Goal: Communication & Community: Ask a question

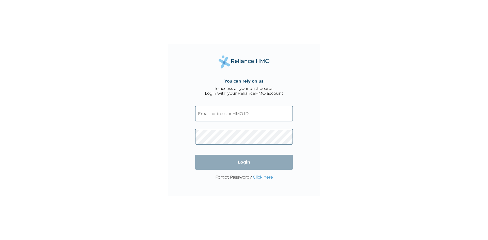
type input "[EMAIL_ADDRESS][DOMAIN_NAME]"
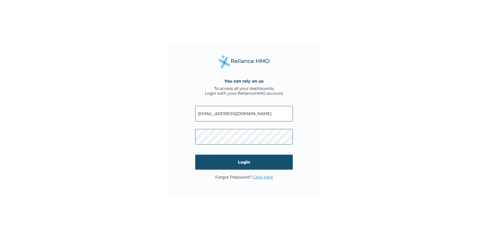
click at [237, 162] on input "Login" at bounding box center [244, 162] width 98 height 15
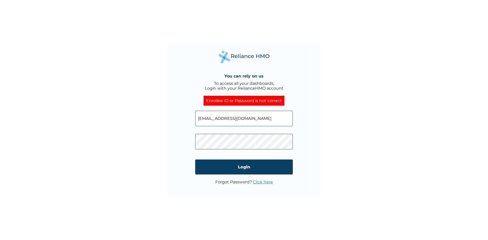
click at [168, 134] on div "You can rely on us To access all your dashboards, Login with your RelianceHMO a…" at bounding box center [244, 120] width 488 height 240
click at [208, 170] on input "Login" at bounding box center [244, 167] width 98 height 15
click at [255, 119] on input "zachshow@gmail.com" at bounding box center [244, 119] width 98 height 16
drag, startPoint x: 257, startPoint y: 119, endPoint x: 150, endPoint y: 108, distance: 107.4
click at [150, 108] on div "You can rely on us To access all your dashboards, Login with your RelianceHMO a…" at bounding box center [244, 120] width 488 height 240
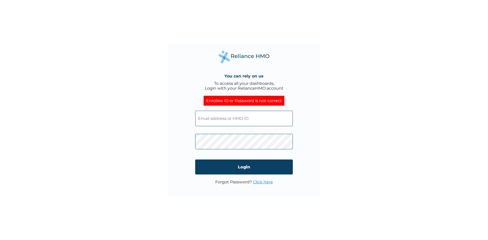
click at [249, 118] on input "text" at bounding box center [244, 119] width 98 height 16
click at [228, 115] on input "text" at bounding box center [244, 119] width 98 height 16
type input "zachshow@gmail.com"
click at [226, 158] on form "zachshow@gmail.com Login" at bounding box center [244, 143] width 98 height 74
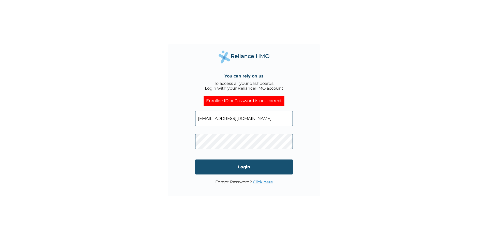
click at [226, 166] on input "Login" at bounding box center [244, 167] width 98 height 15
click at [258, 183] on link "Click here" at bounding box center [263, 182] width 20 height 5
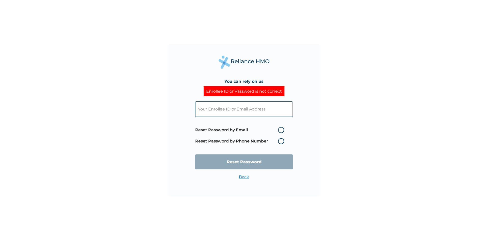
click at [261, 111] on input "text" at bounding box center [244, 109] width 98 height 16
type input "[EMAIL_ADDRESS][DOMAIN_NAME]"
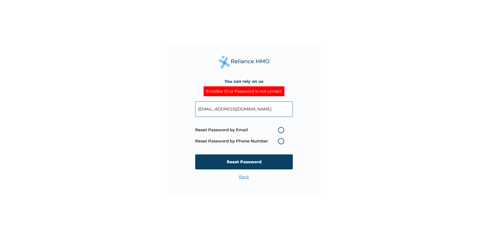
click at [280, 141] on label "Reset Password by Phone Number" at bounding box center [241, 141] width 92 height 6
click at [279, 142] on label "Reset Password by Phone Number" at bounding box center [241, 141] width 92 height 6
click at [281, 130] on label "Reset Password by Email" at bounding box center [241, 130] width 92 height 6
click at [279, 130] on input "Reset Password by Email" at bounding box center [275, 130] width 8 height 8
radio input "true"
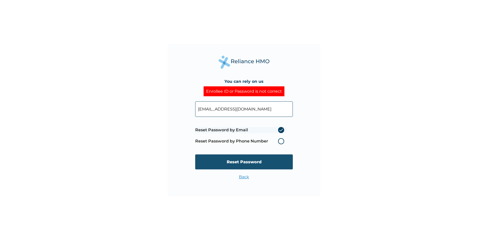
click at [258, 161] on input "Reset Password" at bounding box center [244, 162] width 98 height 15
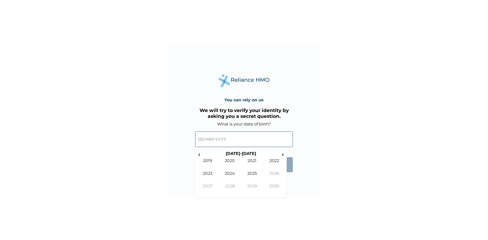
click at [202, 138] on input "text" at bounding box center [244, 140] width 98 height 16
click at [200, 156] on span "‹" at bounding box center [199, 154] width 5 height 6
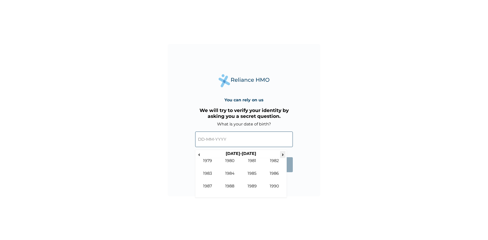
click at [281, 153] on span "›" at bounding box center [283, 154] width 6 height 6
click at [256, 160] on td "1991" at bounding box center [252, 164] width 22 height 13
click at [275, 173] on td "Aug" at bounding box center [274, 177] width 22 height 13
click at [215, 174] on td "5" at bounding box center [215, 176] width 13 height 7
type input "05-08-1991"
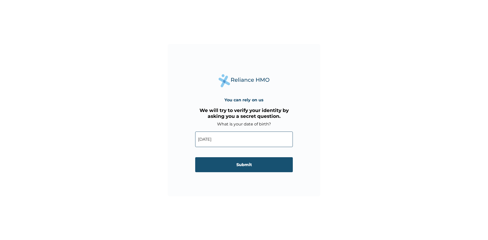
click at [248, 163] on input "Submit" at bounding box center [244, 164] width 98 height 15
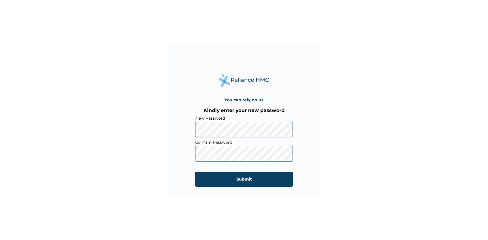
click at [171, 130] on div "You can rely on us Kindly enter your new password New Password Confirm Password…" at bounding box center [244, 120] width 153 height 153
click at [263, 179] on input "Submit" at bounding box center [244, 179] width 98 height 15
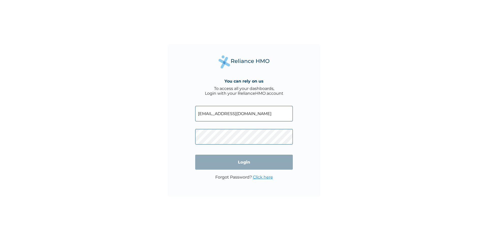
click at [229, 164] on input "Login" at bounding box center [244, 162] width 98 height 15
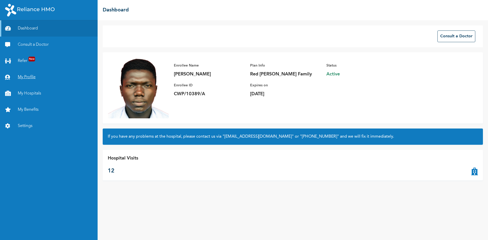
click at [27, 79] on link "My Profile" at bounding box center [49, 77] width 98 height 16
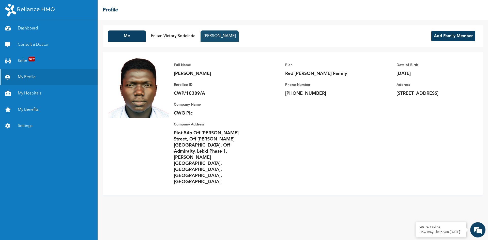
click at [226, 39] on button "[PERSON_NAME]" at bounding box center [220, 36] width 38 height 11
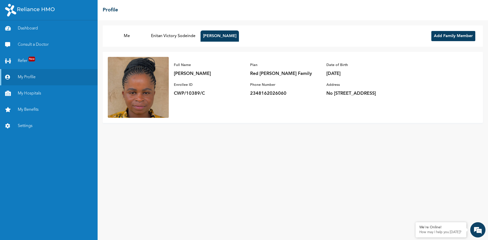
click at [220, 71] on p "[PERSON_NAME]" at bounding box center [209, 74] width 71 height 6
click at [213, 109] on div "Full Name [PERSON_NAME] Enrollee ID CWP/10389/C Plan Red [PERSON_NAME] Family P…" at bounding box center [293, 87] width 380 height 71
click at [167, 34] on button "Enitan Victory Sodeinde" at bounding box center [174, 36] width 50 height 11
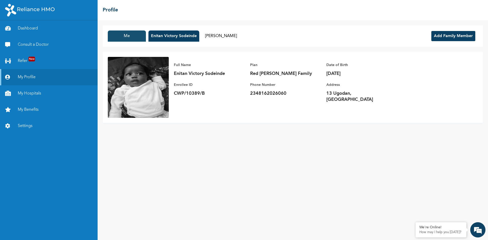
click at [129, 36] on button "Me" at bounding box center [127, 36] width 38 height 11
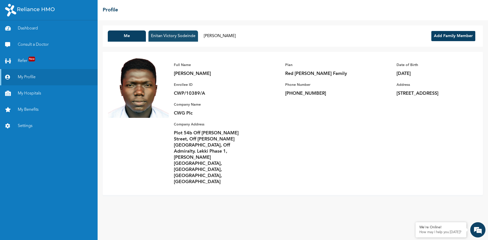
click at [170, 37] on button "Enitan Victory Sodeinde" at bounding box center [174, 36] width 50 height 11
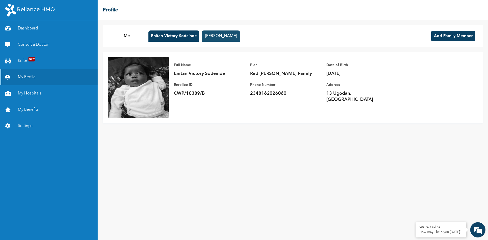
click at [213, 39] on button "[PERSON_NAME]" at bounding box center [221, 36] width 38 height 11
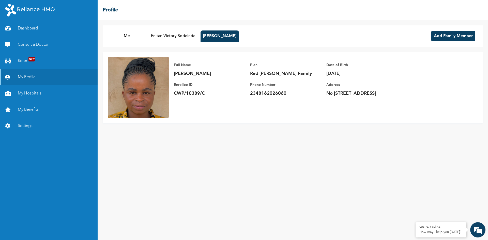
drag, startPoint x: 244, startPoint y: 35, endPoint x: 194, endPoint y: 181, distance: 155.0
click at [194, 181] on div "Me Enitan Victory [PERSON_NAME] OLORUNFUNMI Add Family Member Full Name [PERSON…" at bounding box center [293, 130] width 391 height 220
click at [477, 232] on em at bounding box center [478, 230] width 14 height 14
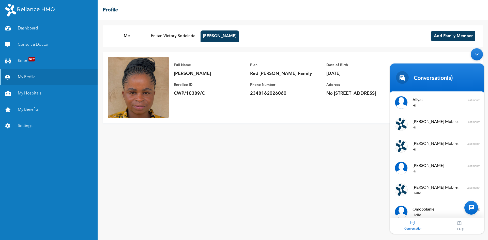
click at [422, 222] on div "Conversation" at bounding box center [413, 226] width 47 height 16
click at [409, 223] on div "Conversation" at bounding box center [413, 226] width 47 height 16
click at [412, 224] on div "Conversation" at bounding box center [413, 226] width 47 height 16
click at [413, 223] on div "Conversation" at bounding box center [413, 226] width 47 height 16
click at [472, 204] on div at bounding box center [472, 208] width 14 height 14
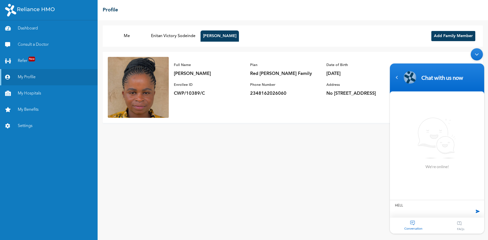
type textarea "HELLO"
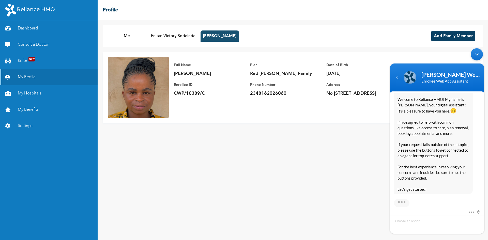
scroll to position [98, 0]
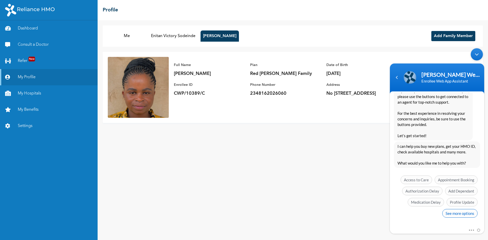
drag, startPoint x: 604, startPoint y: 85, endPoint x: 452, endPoint y: 214, distance: 199.2
click at [452, 214] on span "See more options" at bounding box center [459, 213] width 35 height 9
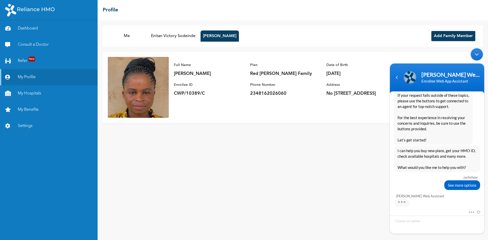
scroll to position [136, 0]
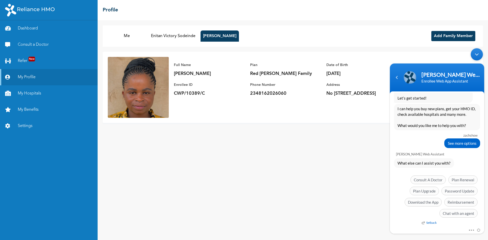
click at [428, 222] on em "Setback" at bounding box center [429, 223] width 15 height 4
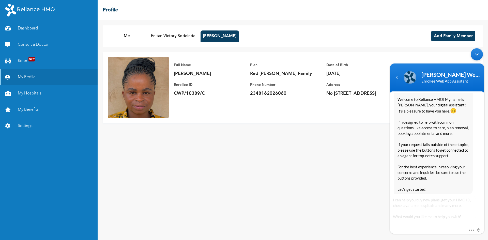
scroll to position [302, 0]
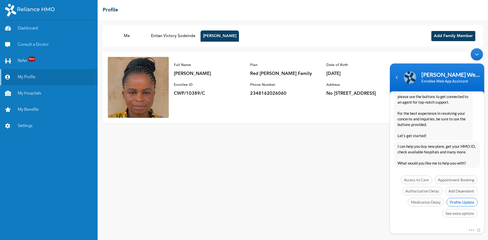
click at [452, 203] on span "Profile Update" at bounding box center [462, 202] width 31 height 9
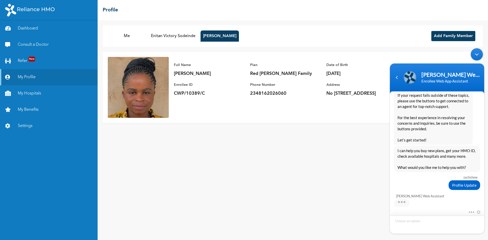
scroll to position [316, 0]
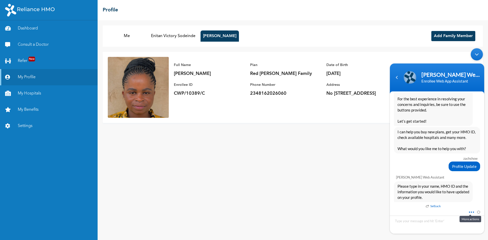
click at [472, 212] on span at bounding box center [470, 211] width 4 height 5
click at [410, 203] on div "zachshow HELLO [PERSON_NAME] Web Assistant Hello [PERSON_NAME] Welcome to Relia…" at bounding box center [437, 151] width 94 height 116
click at [429, 205] on em "Setback" at bounding box center [433, 207] width 15 height 6
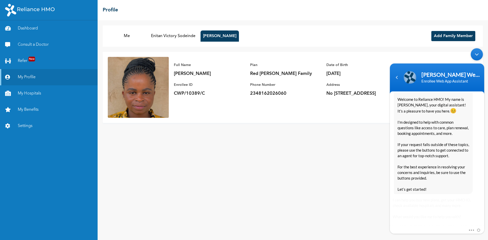
scroll to position [517, 0]
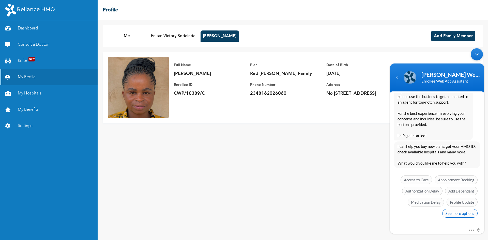
click at [466, 215] on span "See more options" at bounding box center [459, 213] width 35 height 9
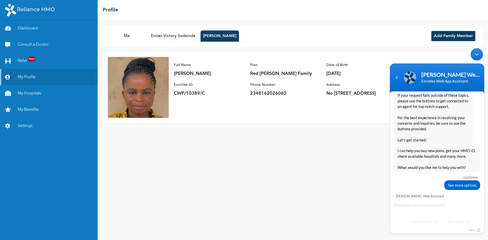
scroll to position [555, 0]
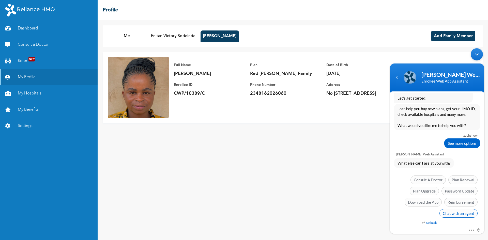
click at [451, 214] on span "Chat with an agent" at bounding box center [459, 213] width 38 height 9
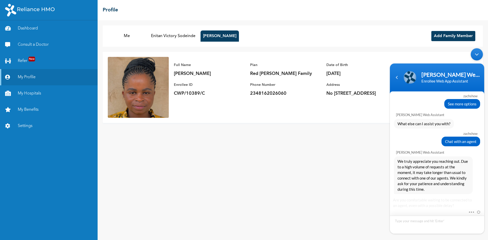
scroll to position [632, 0]
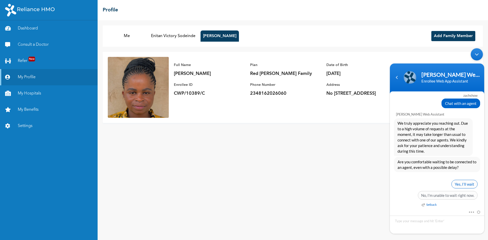
click at [466, 185] on span "Yes, I’ll wait" at bounding box center [465, 184] width 26 height 9
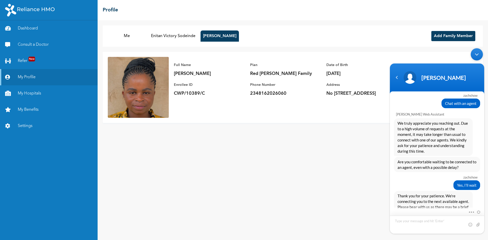
scroll to position [672, 0]
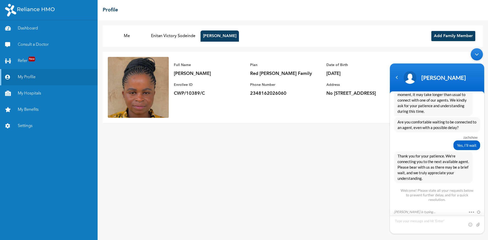
click at [433, 222] on textarea "Type your message and hit 'Enter'" at bounding box center [437, 225] width 94 height 18
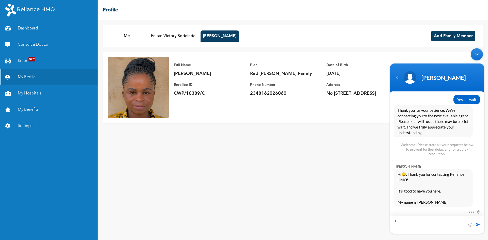
type textarea "I"
type textarea "good morning"
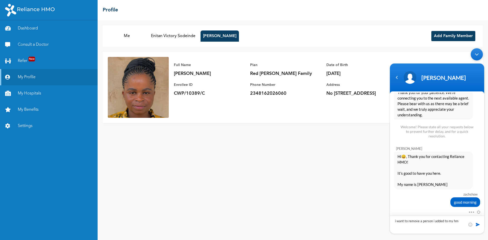
type textarea "i want to remove a person i added to my hmo"
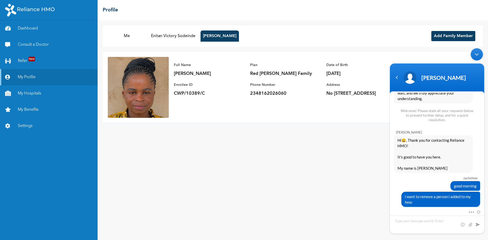
drag, startPoint x: 235, startPoint y: 74, endPoint x: 173, endPoint y: 74, distance: 61.8
click at [173, 74] on div "Full Name [PERSON_NAME] Enrollee ID CWP/10389/C Plan Red [PERSON_NAME] Family P…" at bounding box center [288, 79] width 239 height 45
copy p "[PERSON_NAME]"
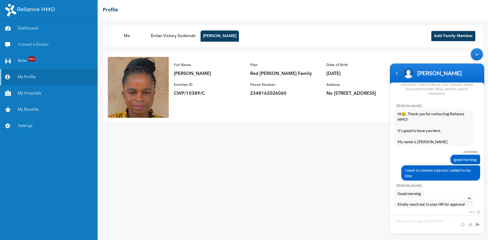
scroll to position [788, 0]
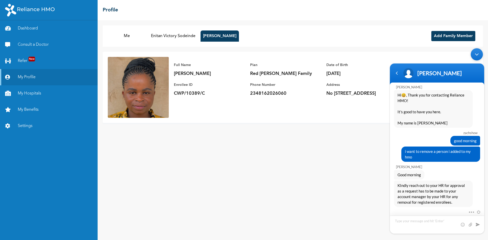
click at [415, 221] on textarea "Type your message and hit 'Enter'" at bounding box center [437, 225] width 94 height 18
type textarea "must i reach out to HR to remove"
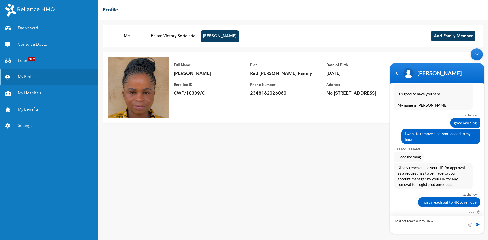
scroll to position [824, 0]
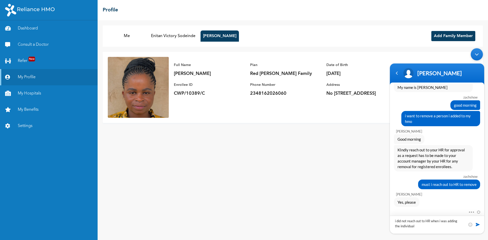
type textarea "i did not reach out to HR when i was adding the individual"
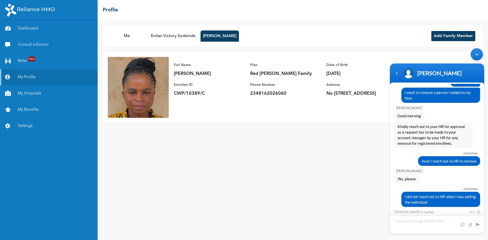
click at [422, 220] on textarea "Type your message and hit 'Enter'" at bounding box center [437, 225] width 94 height 18
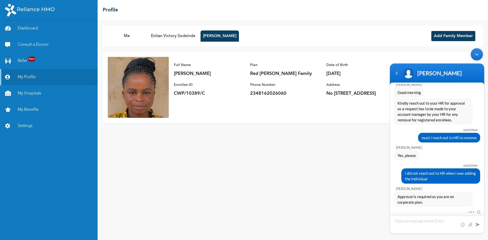
click at [438, 222] on textarea "Type your message and hit 'Enter'" at bounding box center [437, 225] width 94 height 18
type textarea "what is your name please"
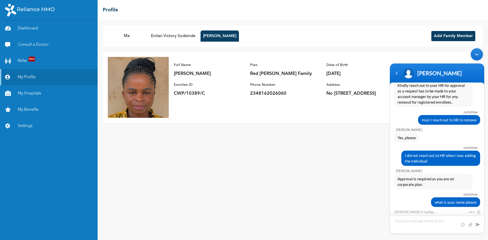
scroll to position [906, 0]
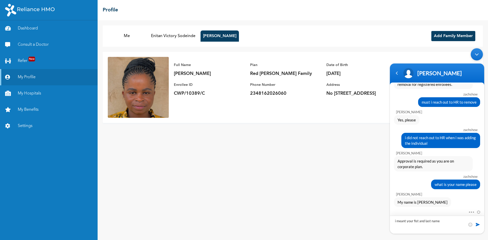
type textarea "i meant your fist and last name"
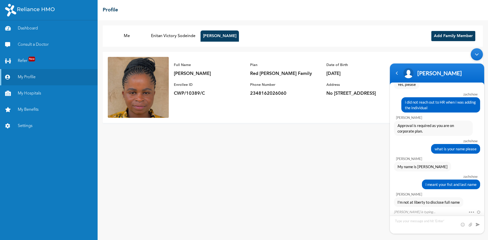
scroll to position [958, 0]
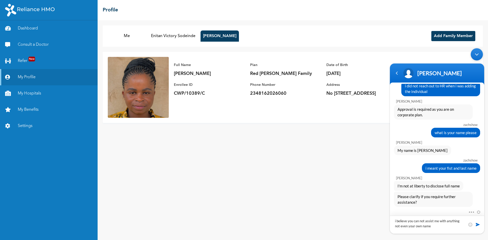
type textarea "i believe you can not assist me with anything not even your own name"
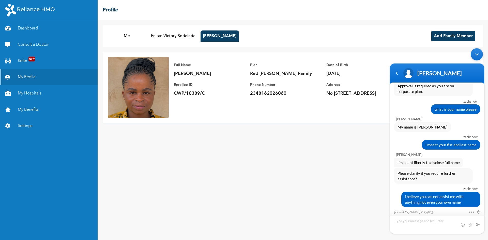
scroll to position [1005, 0]
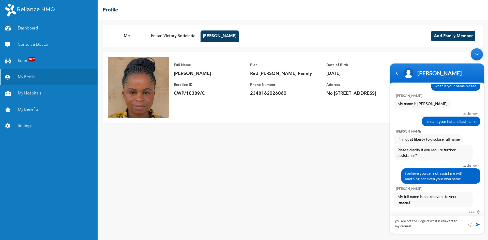
type textarea "you are not the judge of what is relevant to my request"
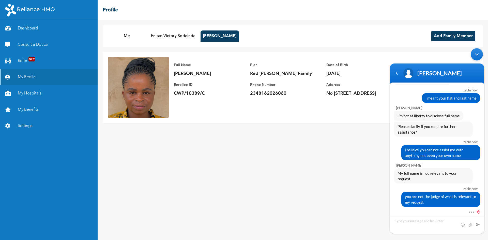
click at [478, 212] on span at bounding box center [478, 211] width 6 height 5
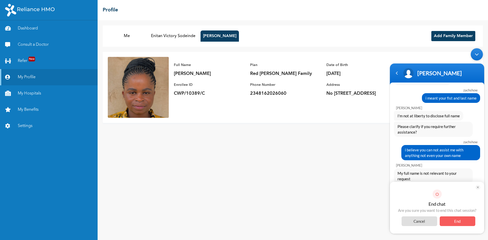
click at [455, 221] on span "End" at bounding box center [458, 222] width 36 height 10
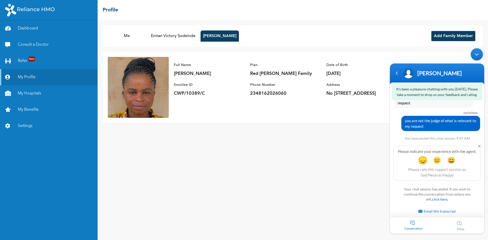
click at [422, 163] on span "😞" at bounding box center [423, 160] width 10 height 10
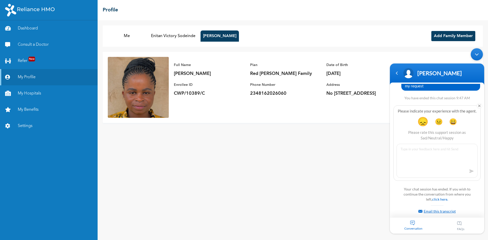
click at [436, 210] on link "Email this transcript" at bounding box center [437, 211] width 37 height 4
click at [469, 202] on em at bounding box center [469, 202] width 4 height 4
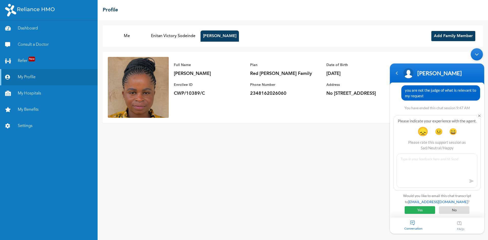
click at [427, 210] on span "Yes" at bounding box center [420, 210] width 31 height 8
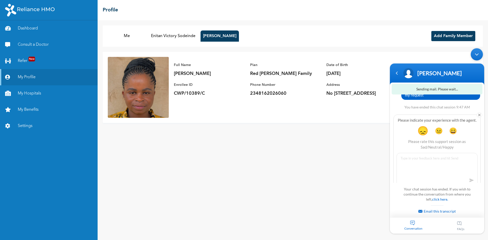
scroll to position [1146, 0]
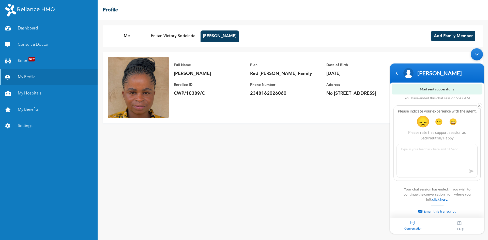
click at [421, 119] on span "😞" at bounding box center [423, 122] width 14 height 14
click at [416, 155] on textarea at bounding box center [437, 161] width 81 height 34
click at [407, 150] on textarea "Notsatisfied with his response" at bounding box center [437, 161] width 81 height 34
type textarea "Not satisfied with his response"
click at [470, 172] on span at bounding box center [472, 172] width 8 height 8
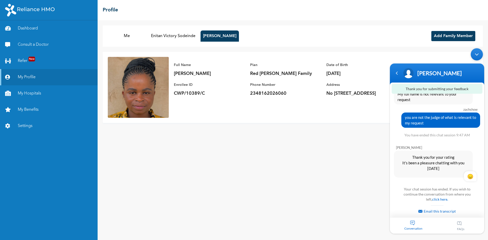
scroll to position [1112, 0]
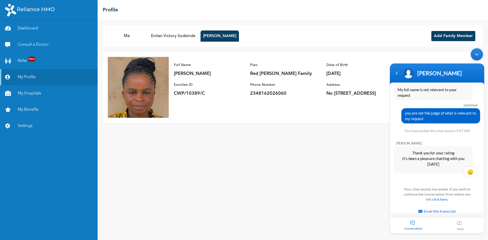
click at [480, 54] on div "Minimize live chat window" at bounding box center [477, 54] width 12 height 12
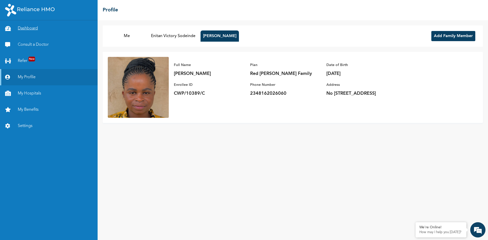
click at [32, 31] on link "Dashboard" at bounding box center [49, 28] width 98 height 16
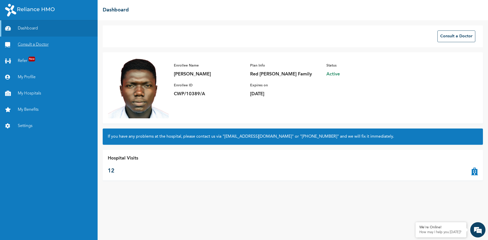
click at [38, 45] on link "Consult a Doctor" at bounding box center [49, 45] width 98 height 16
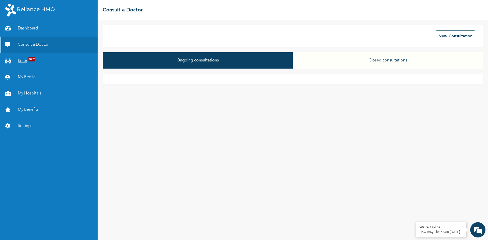
click at [20, 60] on link "Refer New" at bounding box center [49, 61] width 98 height 16
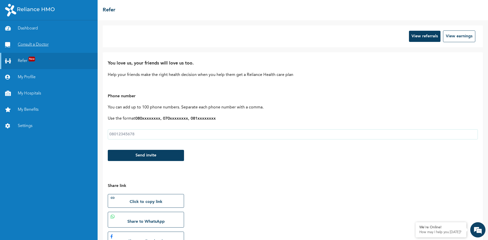
click at [29, 44] on link "Consult a Doctor" at bounding box center [49, 45] width 98 height 16
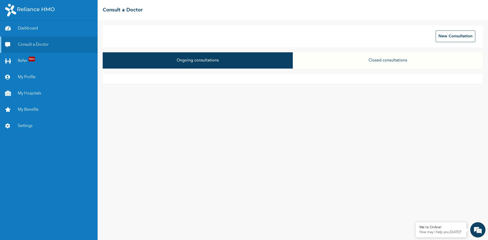
click at [403, 60] on button "Closed consultations" at bounding box center [388, 60] width 190 height 16
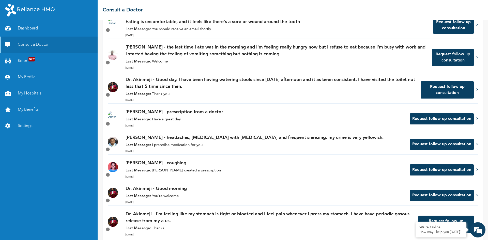
scroll to position [331, 0]
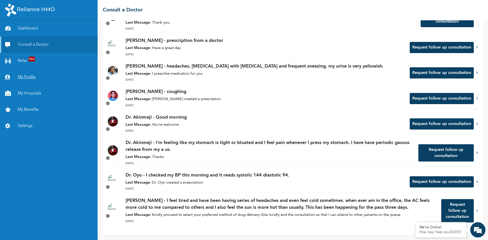
click at [25, 76] on link "My Profile" at bounding box center [49, 77] width 98 height 16
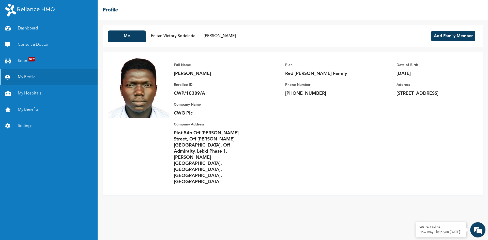
click at [28, 92] on link "My Hospitals" at bounding box center [49, 93] width 98 height 16
